Goal: Task Accomplishment & Management: Use online tool/utility

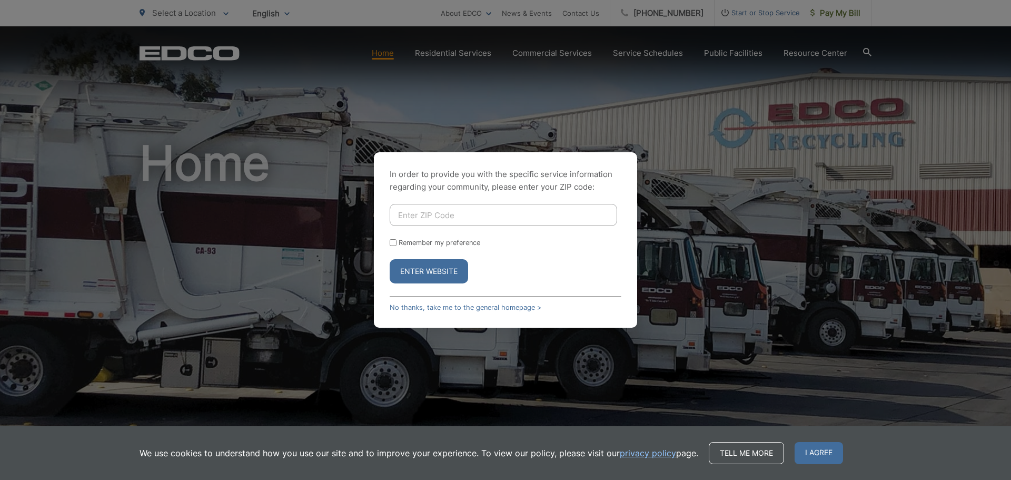
click at [439, 219] on input "Enter ZIP Code" at bounding box center [504, 215] width 228 height 22
type input "92101"
click at [442, 274] on button "Enter Website" at bounding box center [429, 271] width 78 height 24
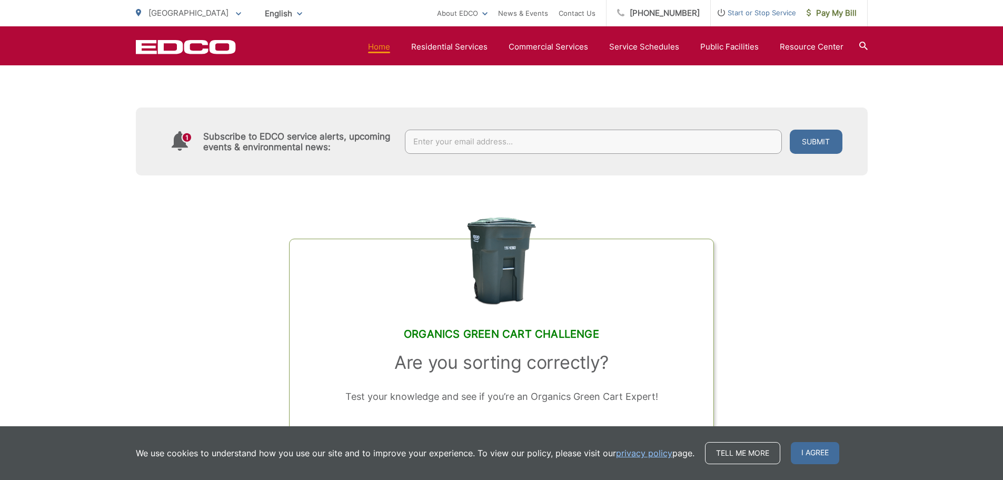
scroll to position [527, 0]
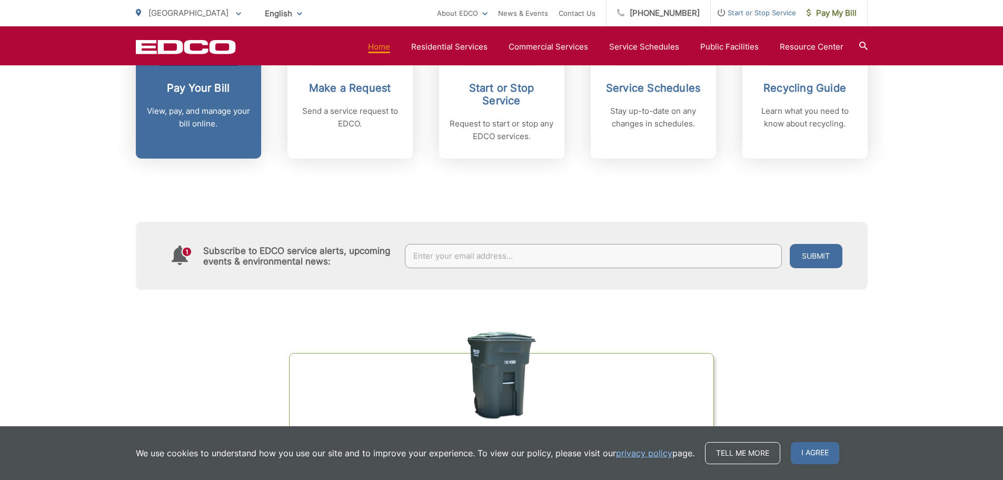
click at [202, 121] on p "View, pay, and manage your bill online." at bounding box center [198, 117] width 104 height 25
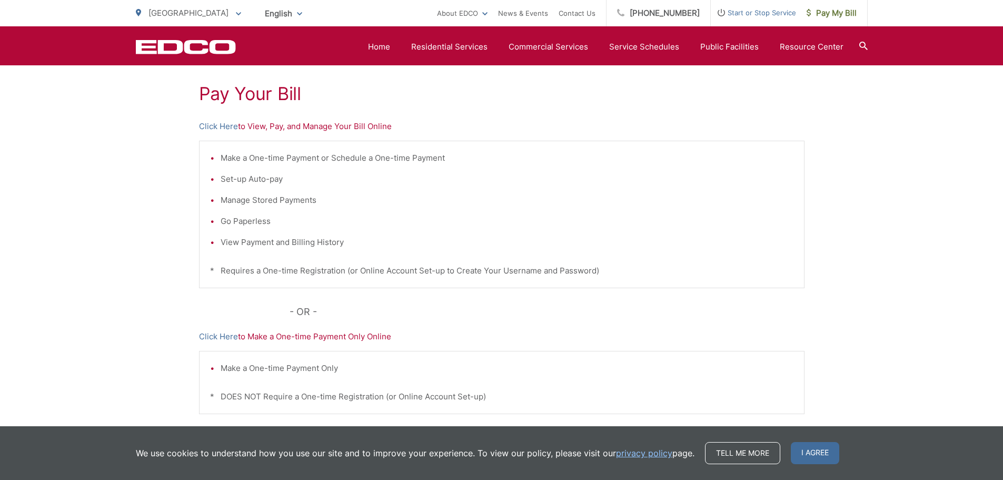
scroll to position [6, 0]
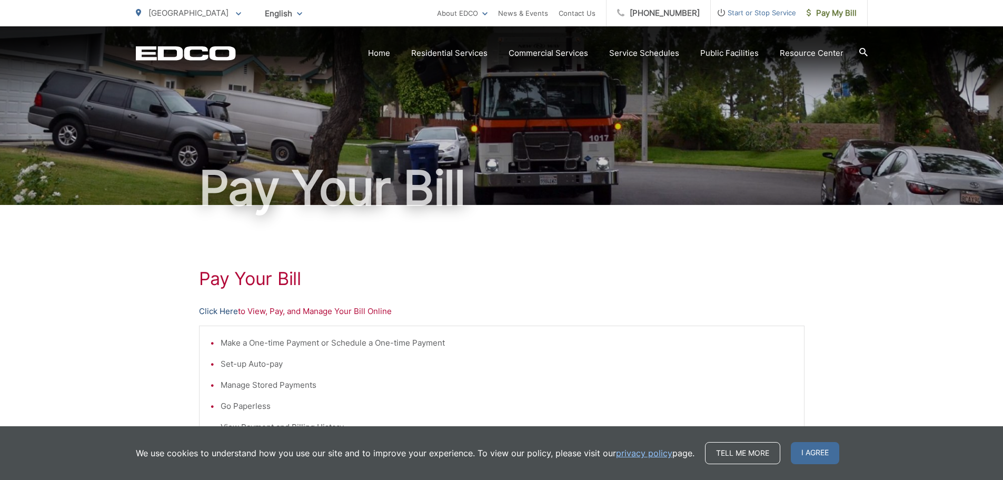
click at [209, 310] on link "Click Here" at bounding box center [218, 311] width 39 height 13
